Goal: Check status: Check status

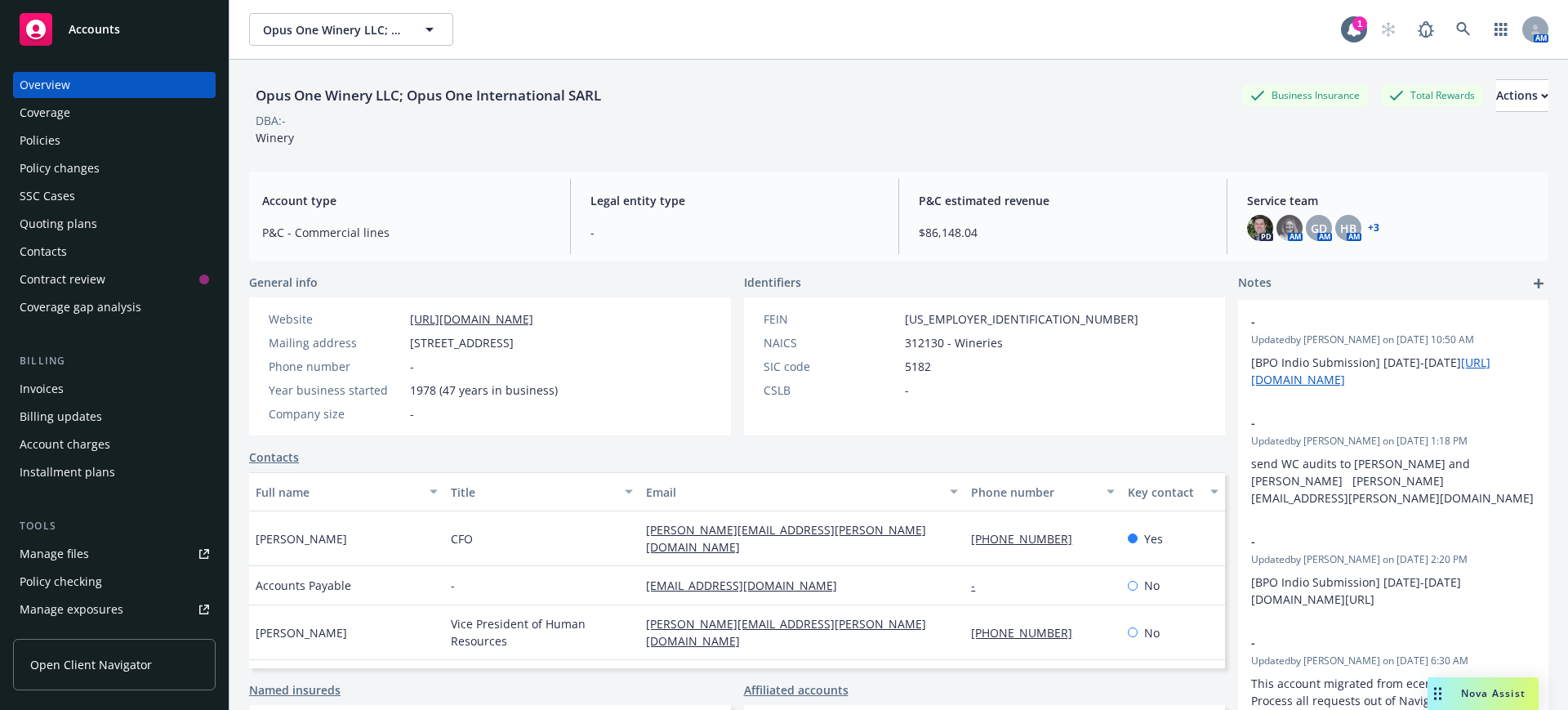
click at [95, 25] on span "Accounts" at bounding box center [94, 29] width 52 height 13
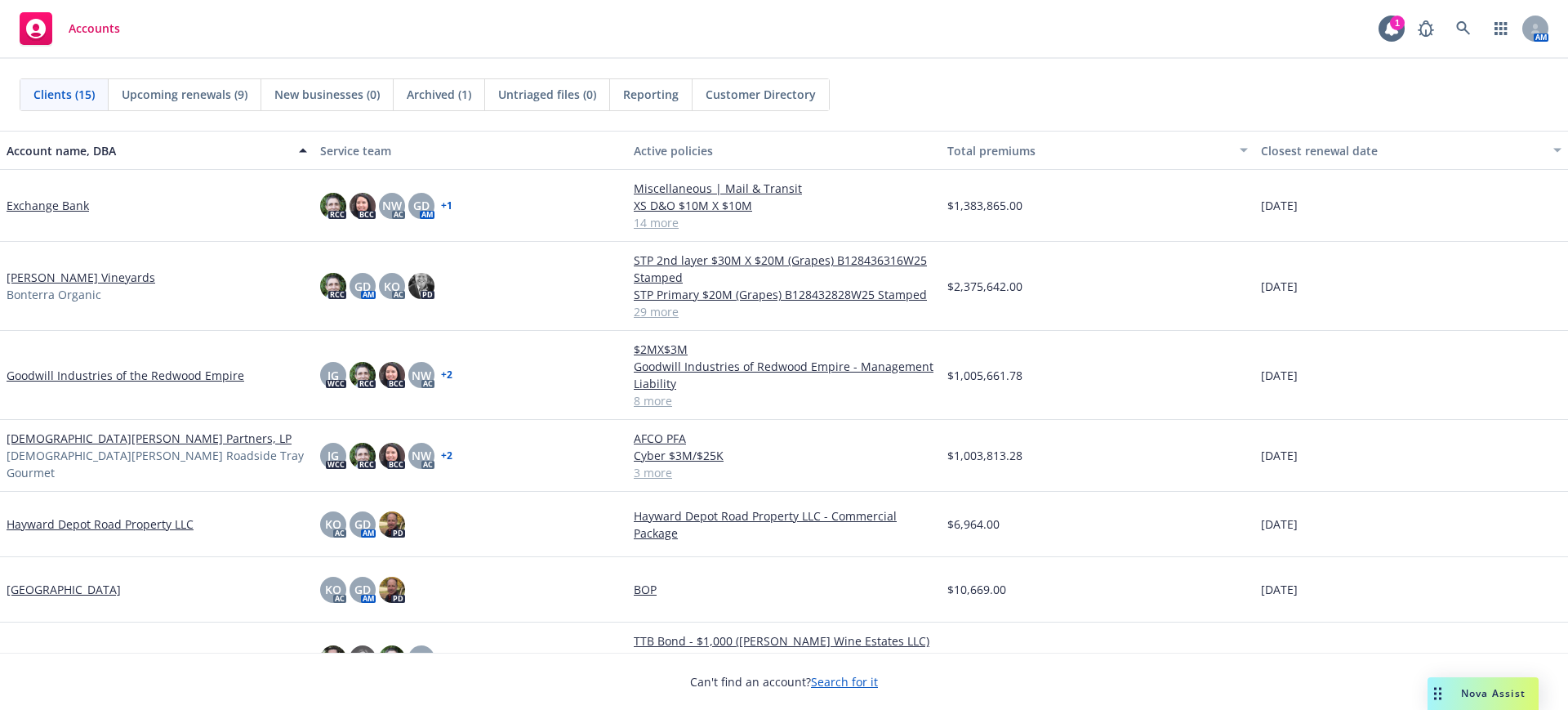
click at [30, 444] on link "[DEMOGRAPHIC_DATA][PERSON_NAME] Partners, LP" at bounding box center [149, 439] width 285 height 17
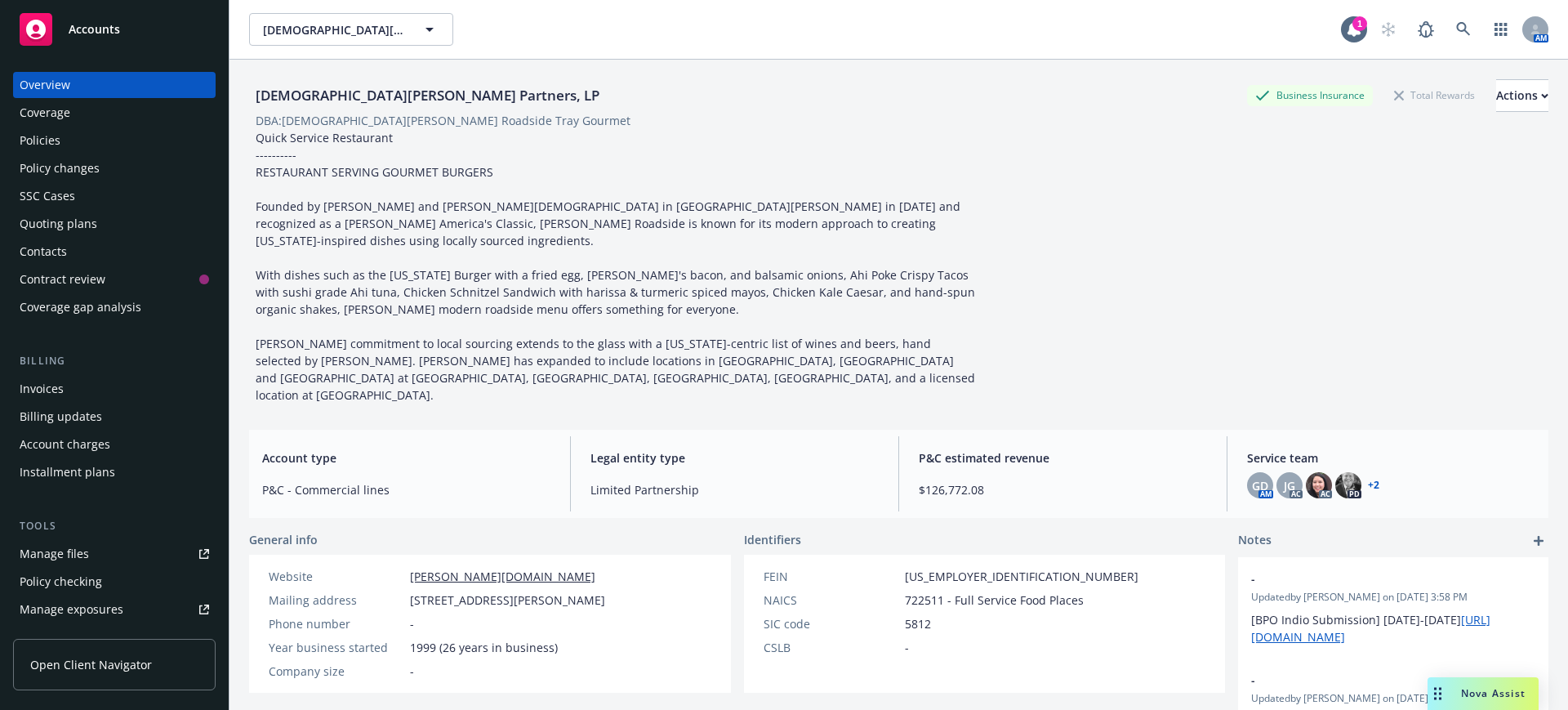
click at [1470, 687] on span "Nova Assist" at bounding box center [1493, 693] width 65 height 14
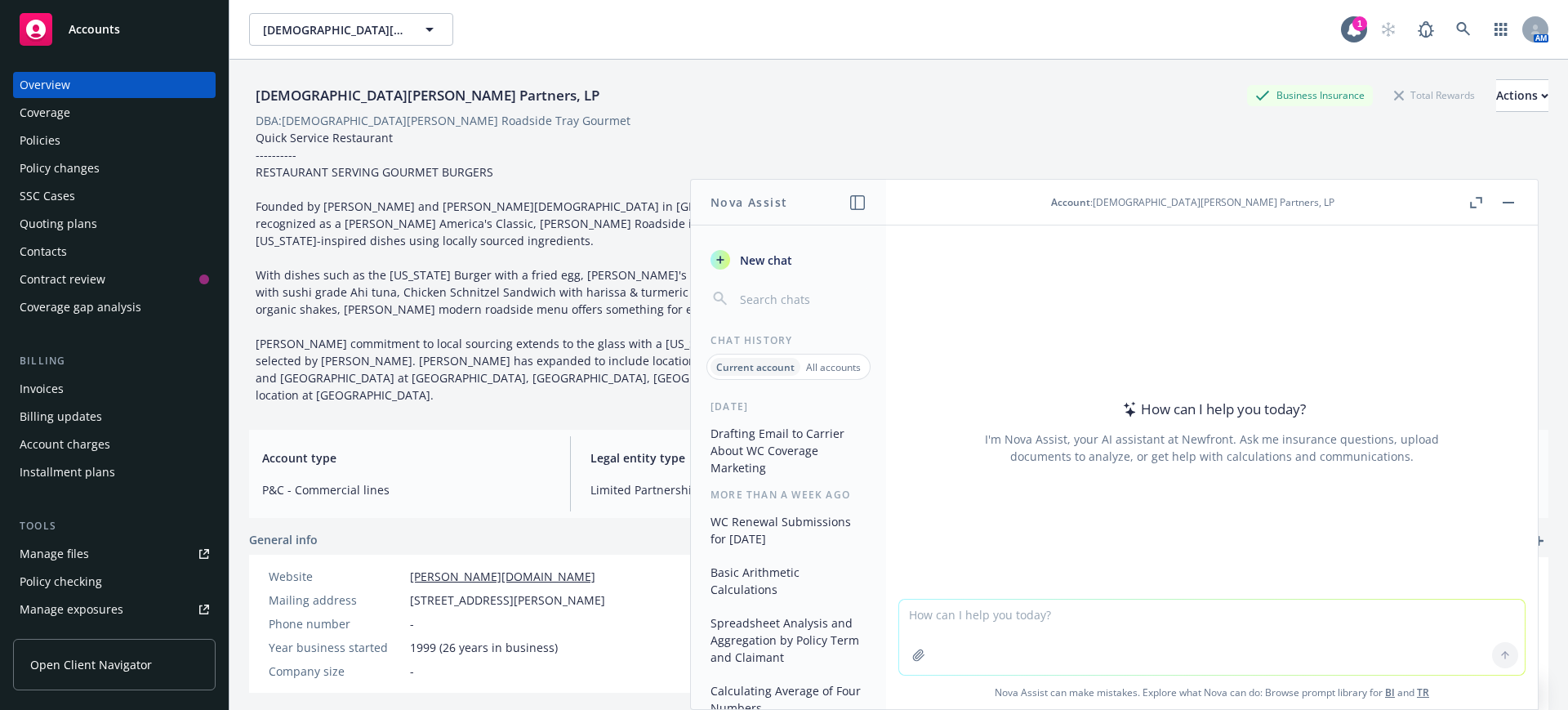
click at [952, 618] on textarea at bounding box center [1212, 638] width 625 height 75
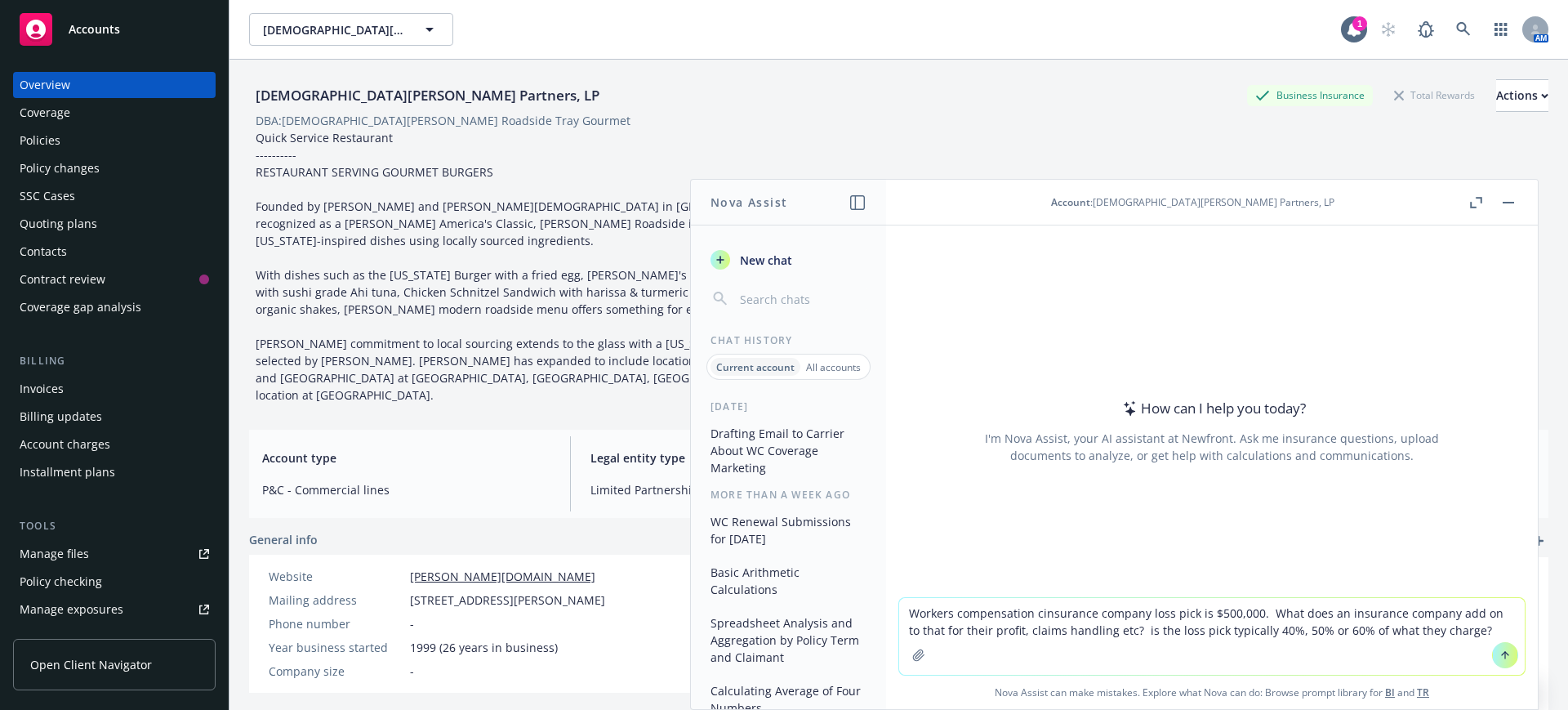
type textarea "Workers compensation insurance company loss pick is $500,000. What does an insu…"
click at [1467, 631] on textarea "Workers compensation insurance company loss pick is $500,000. What does an insu…" at bounding box center [1212, 637] width 625 height 77
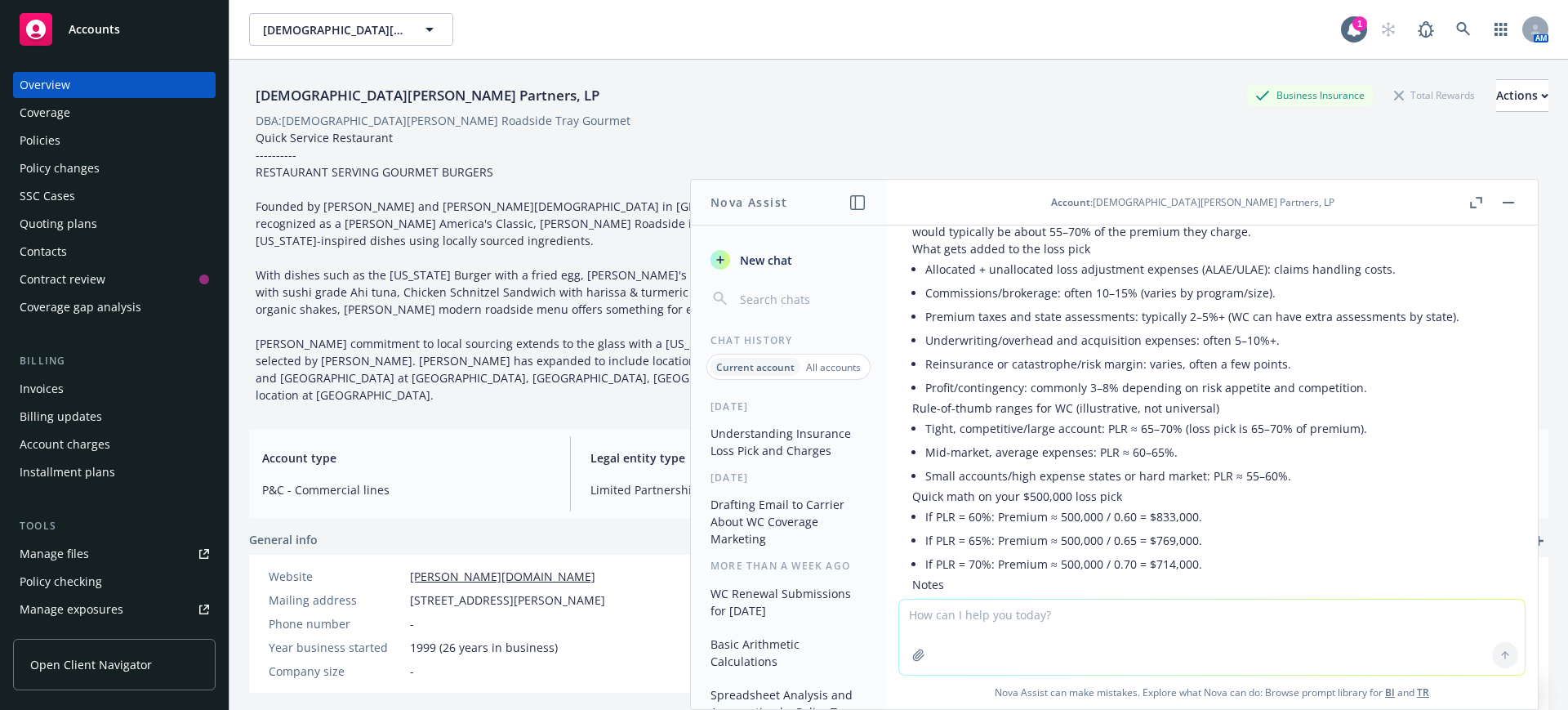
scroll to position [197, 0]
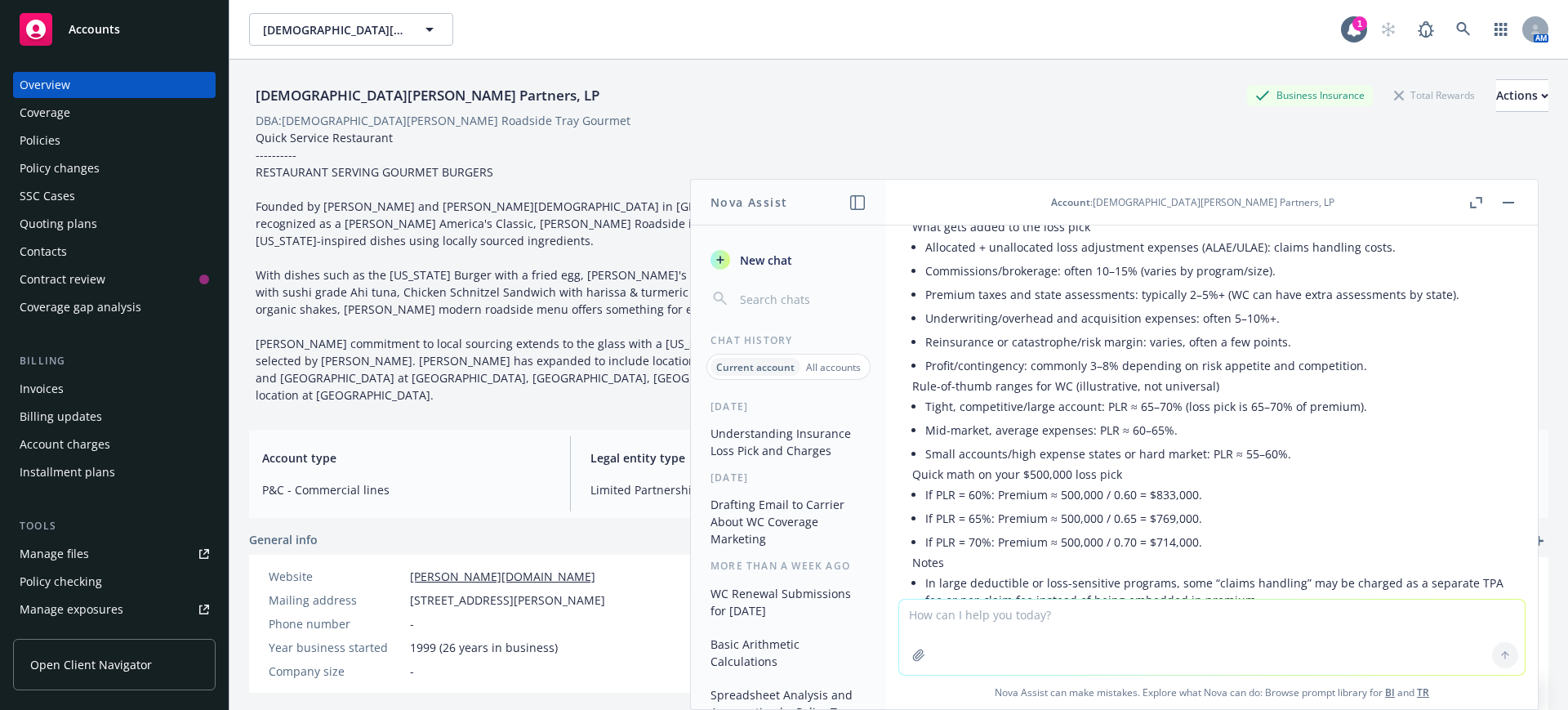
click at [1514, 197] on button "button" at bounding box center [1508, 202] width 20 height 20
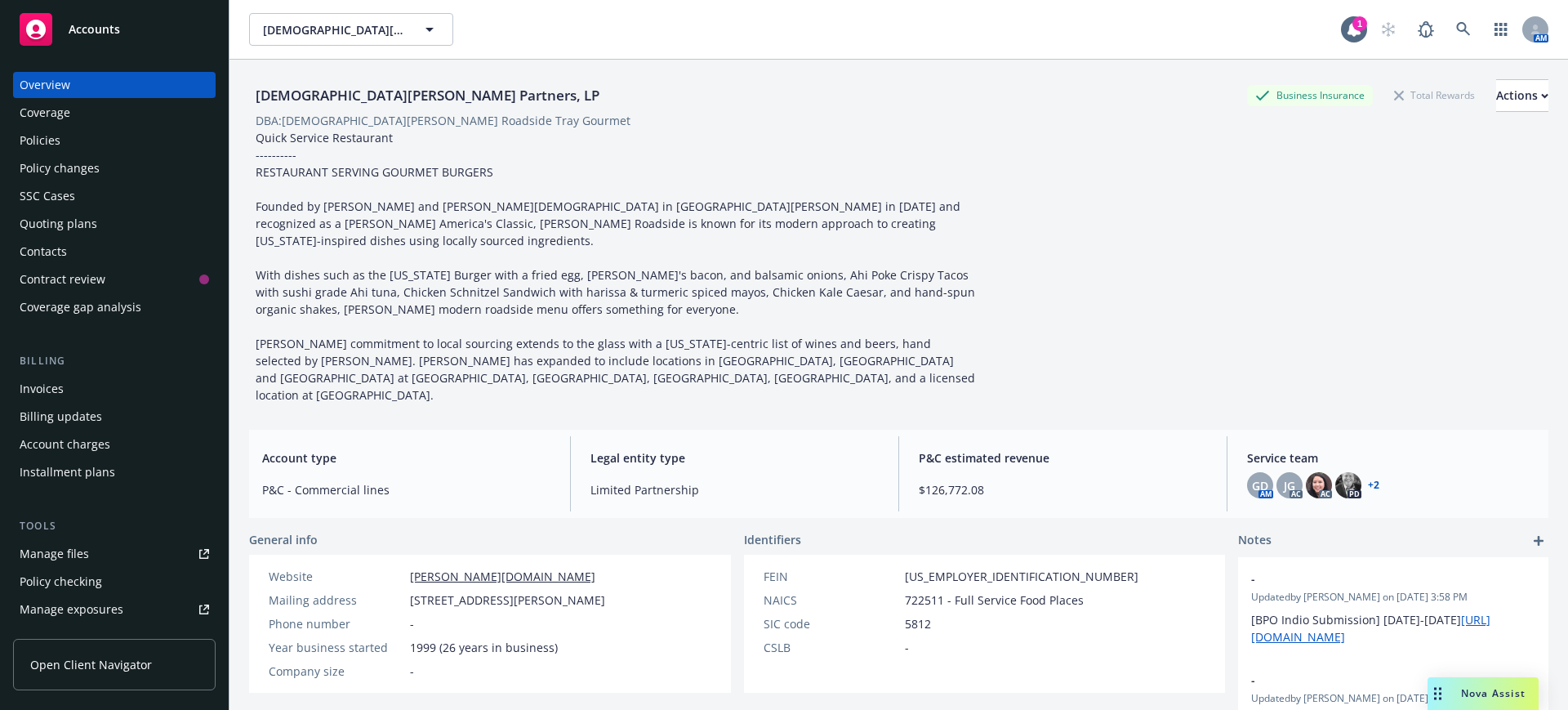
click at [79, 219] on div "Quoting plans" at bounding box center [58, 224] width 78 height 26
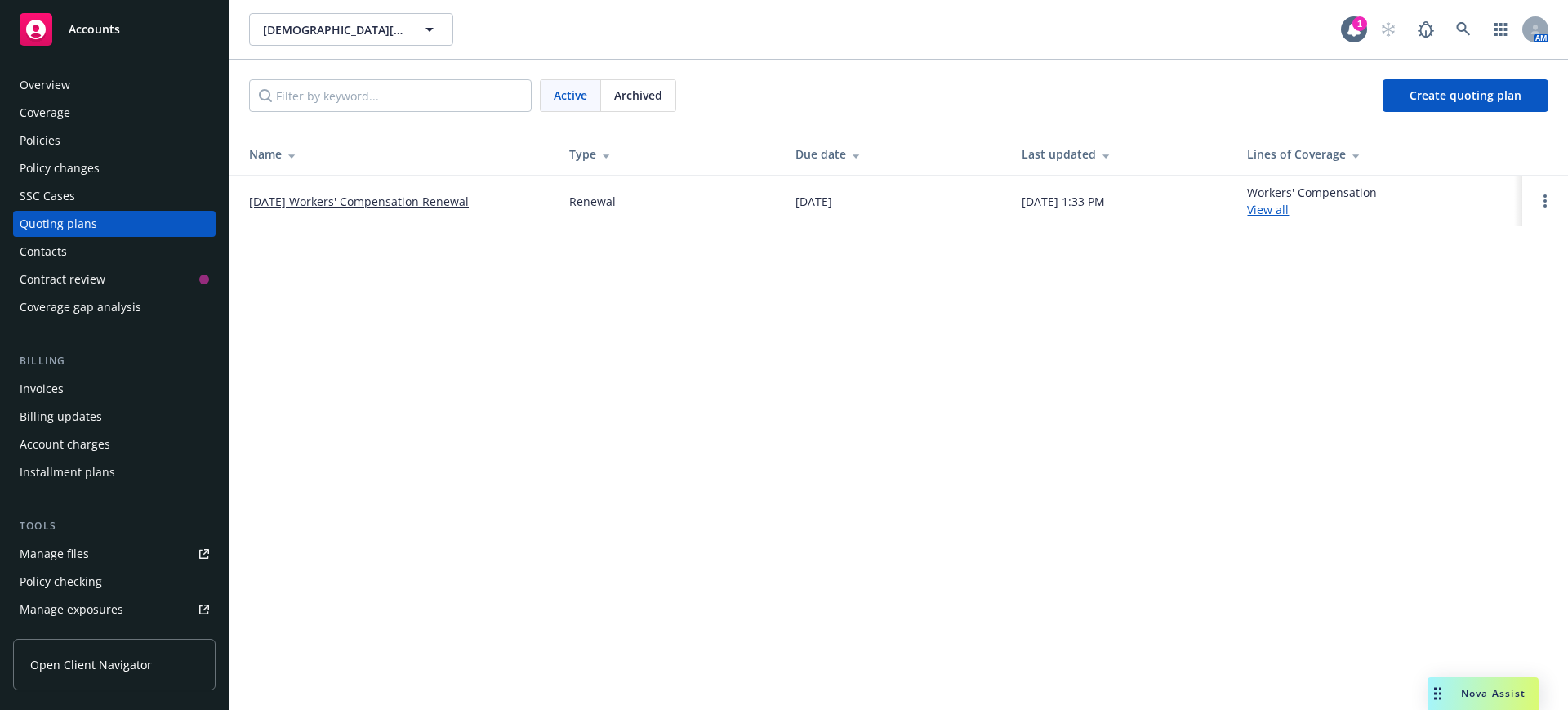
click at [323, 199] on link "[DATE] Workers' Compensation Renewal" at bounding box center [359, 201] width 220 height 17
